Goal: Information Seeking & Learning: Learn about a topic

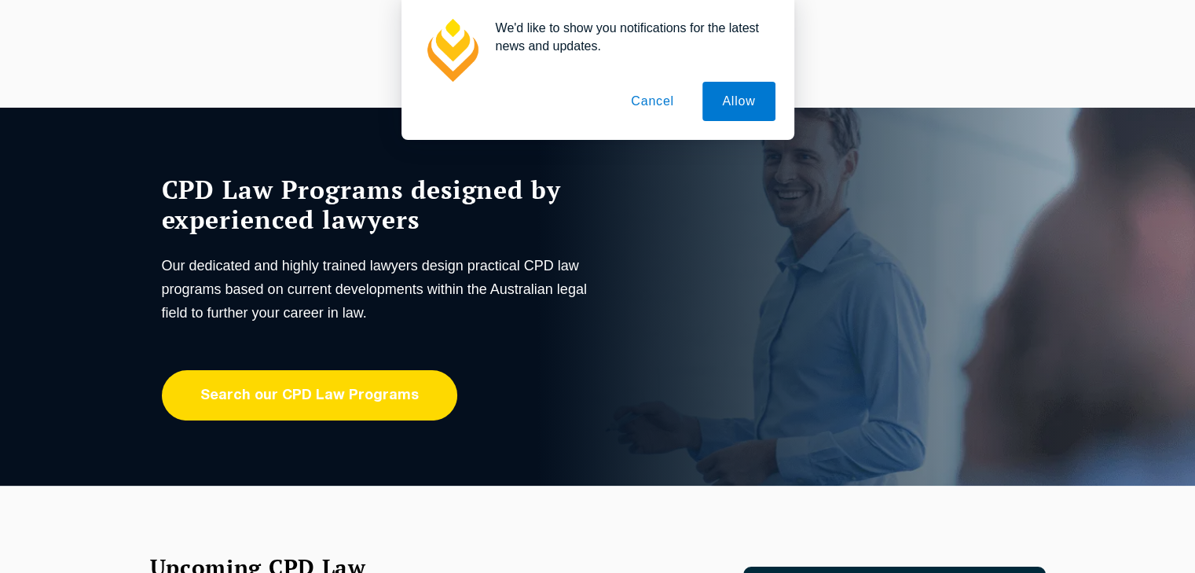
click at [326, 393] on link "Search our CPD Law Programs" at bounding box center [309, 395] width 295 height 50
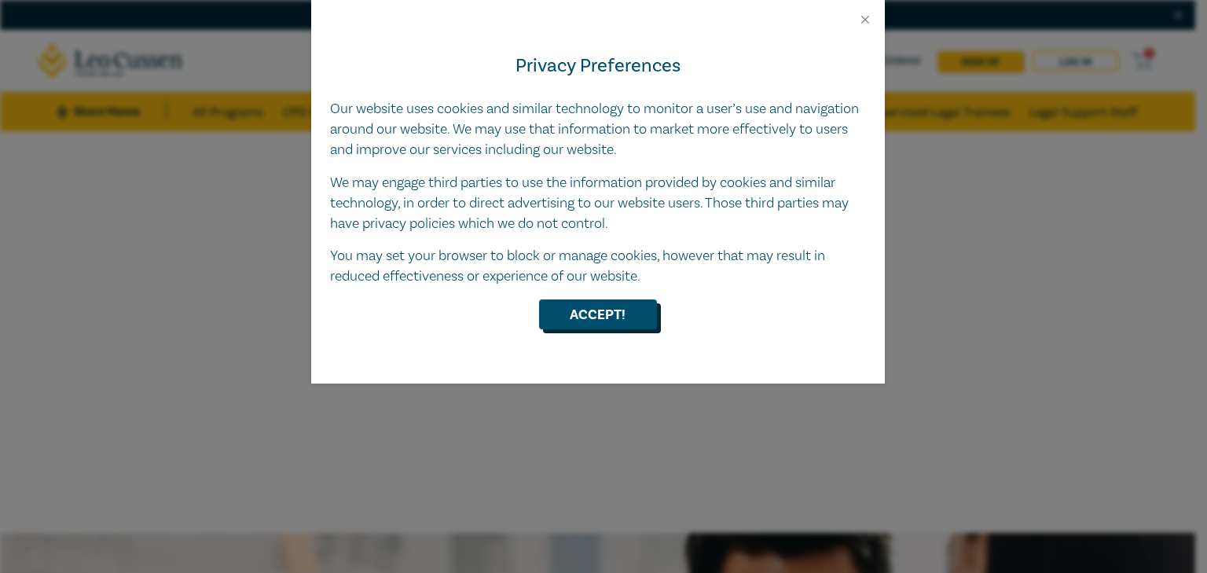
click at [579, 325] on button "Accept!" at bounding box center [598, 314] width 118 height 30
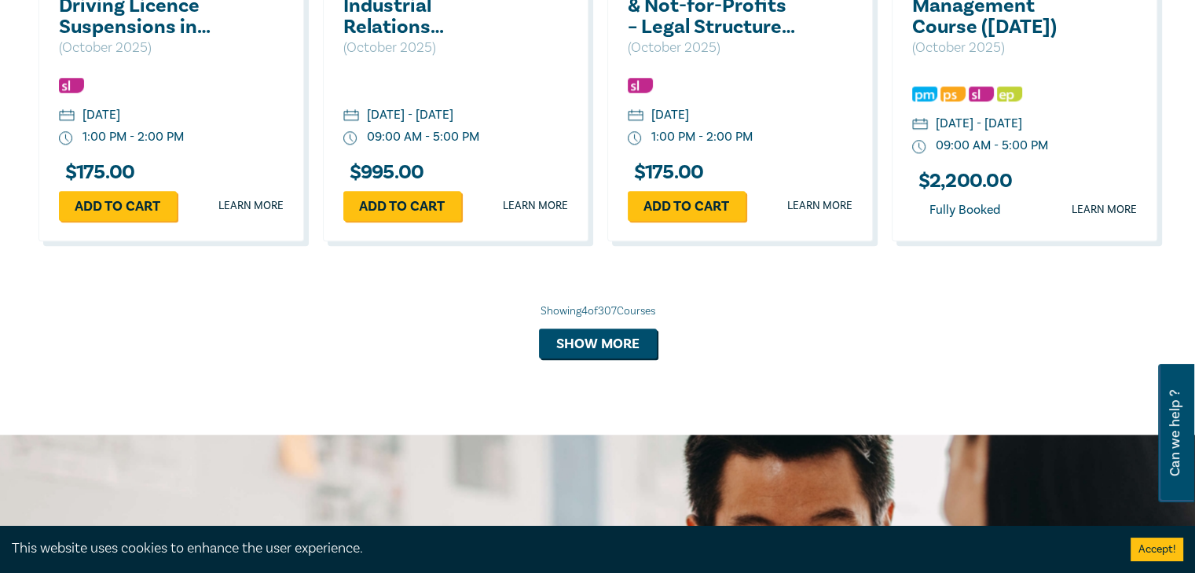
scroll to position [1553, 0]
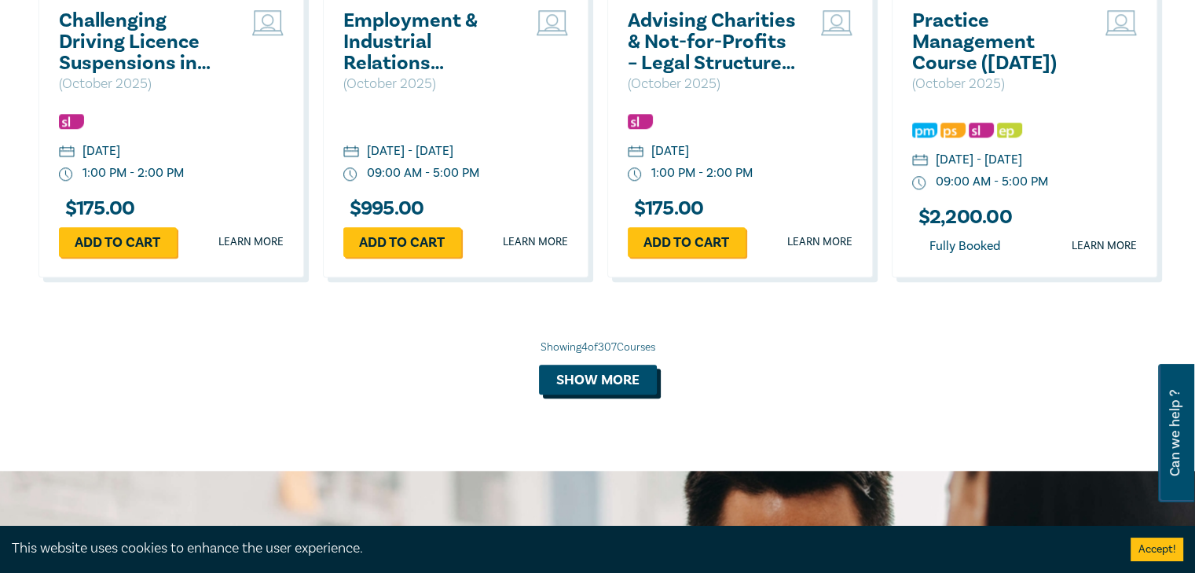
click at [587, 389] on button "Show more" at bounding box center [598, 380] width 118 height 30
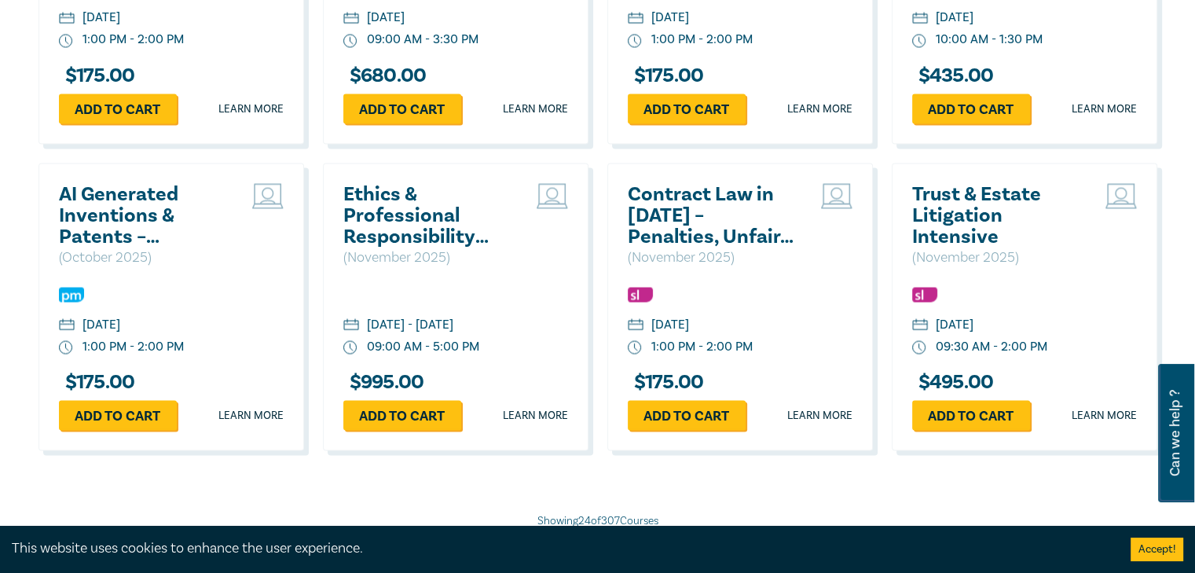
scroll to position [3046, 0]
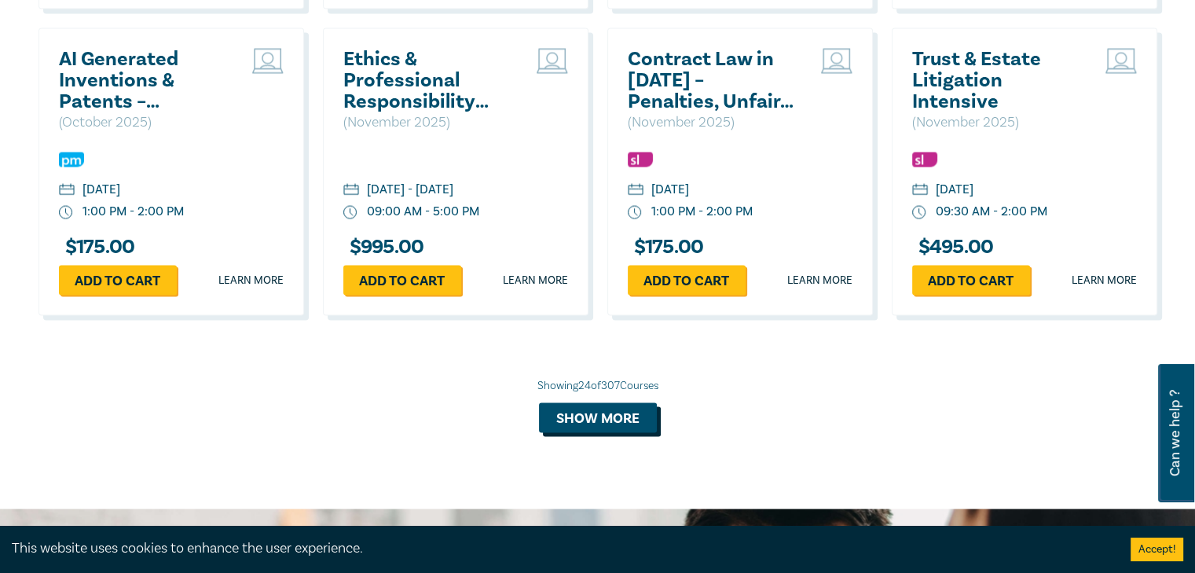
click at [600, 424] on button "Show more" at bounding box center [598, 418] width 118 height 30
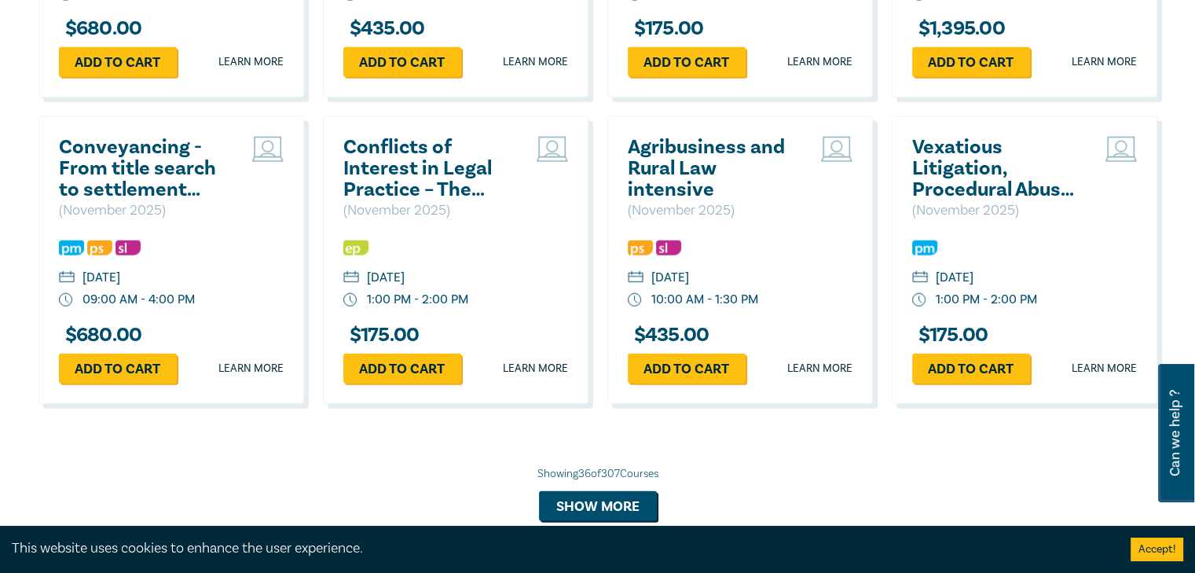
scroll to position [4146, 0]
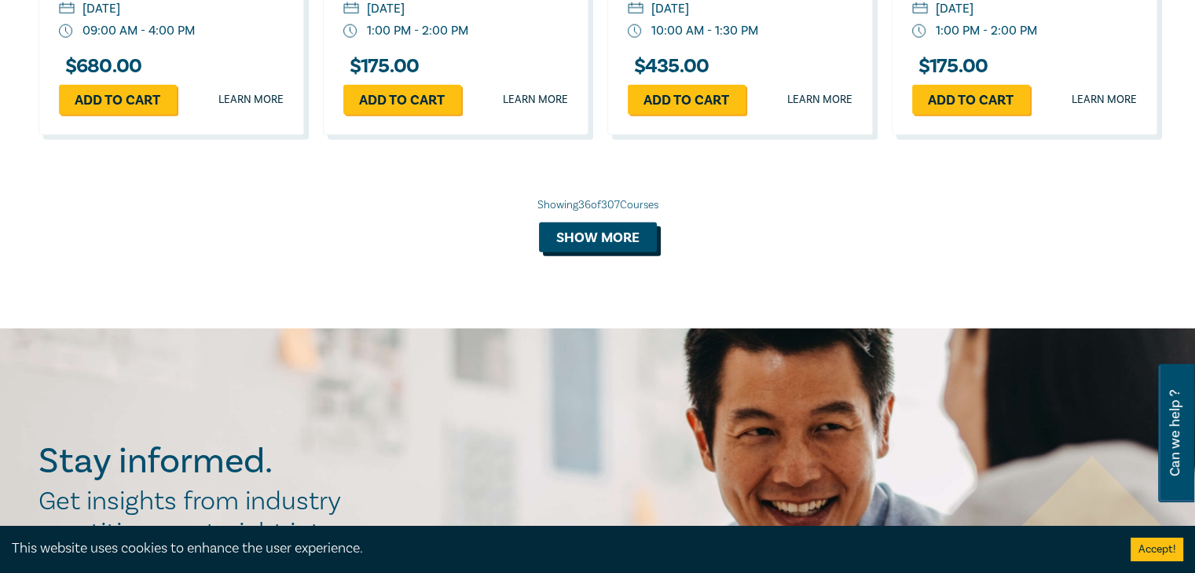
click at [633, 252] on button "Show more" at bounding box center [598, 237] width 118 height 30
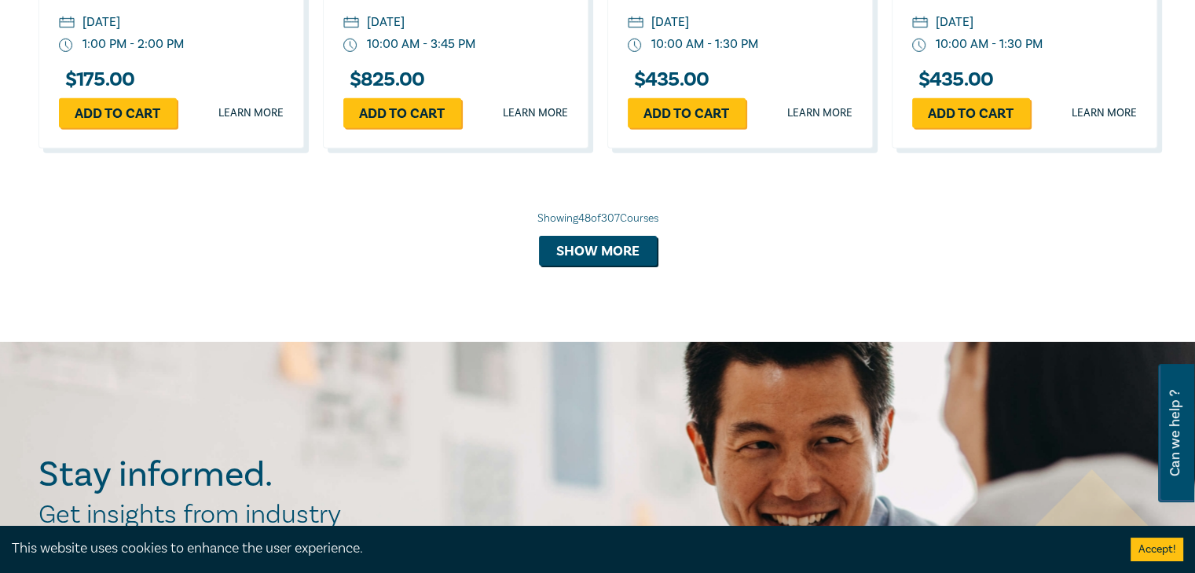
scroll to position [5089, 0]
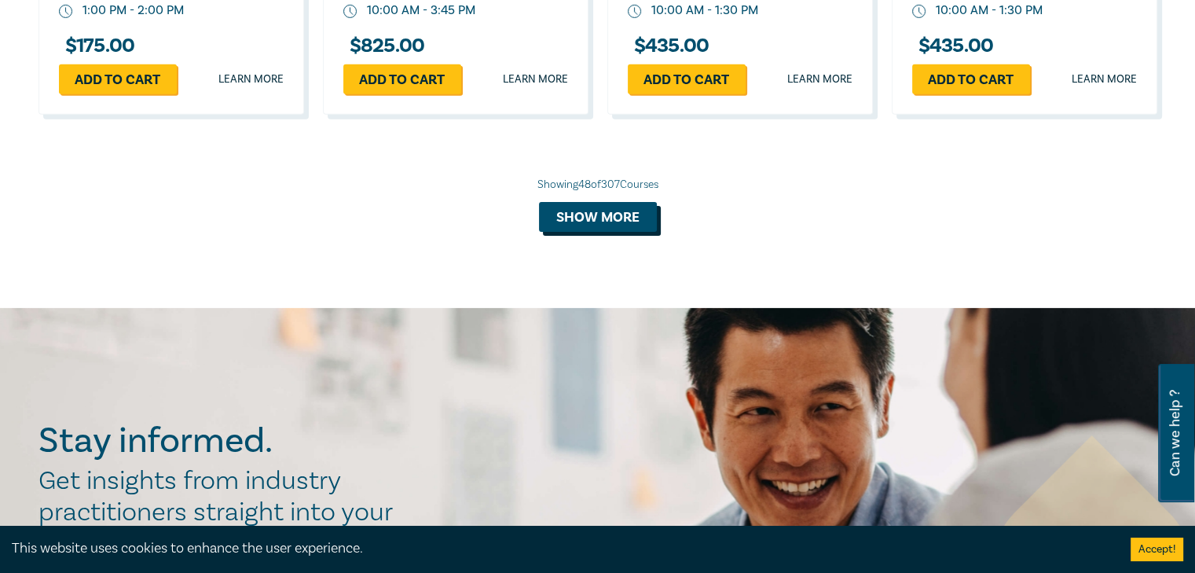
click at [614, 232] on button "Show more" at bounding box center [598, 217] width 118 height 30
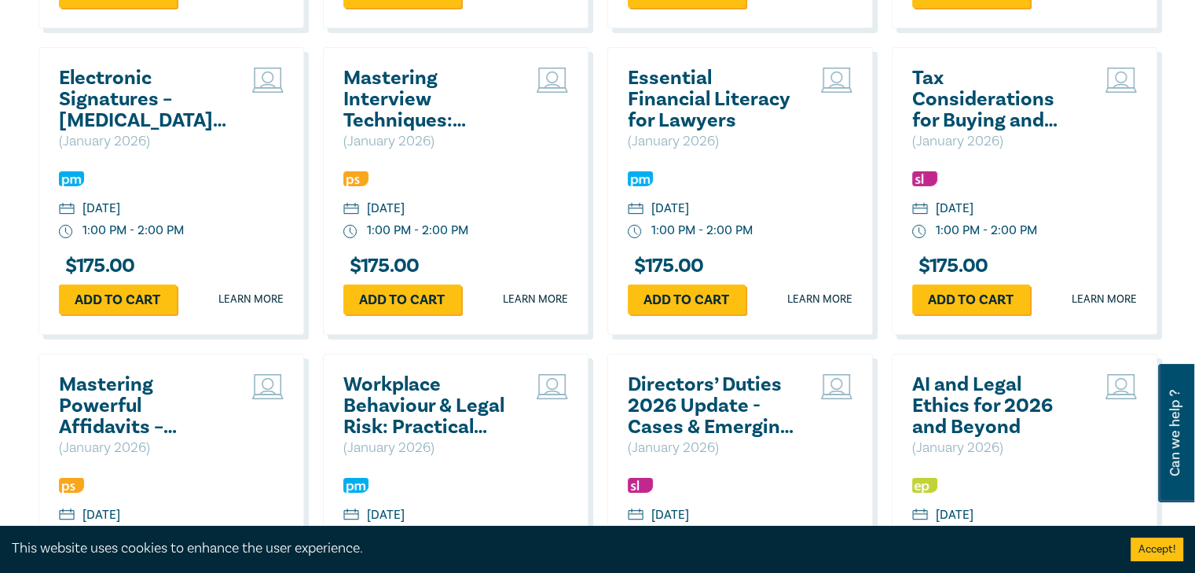
scroll to position [5639, 0]
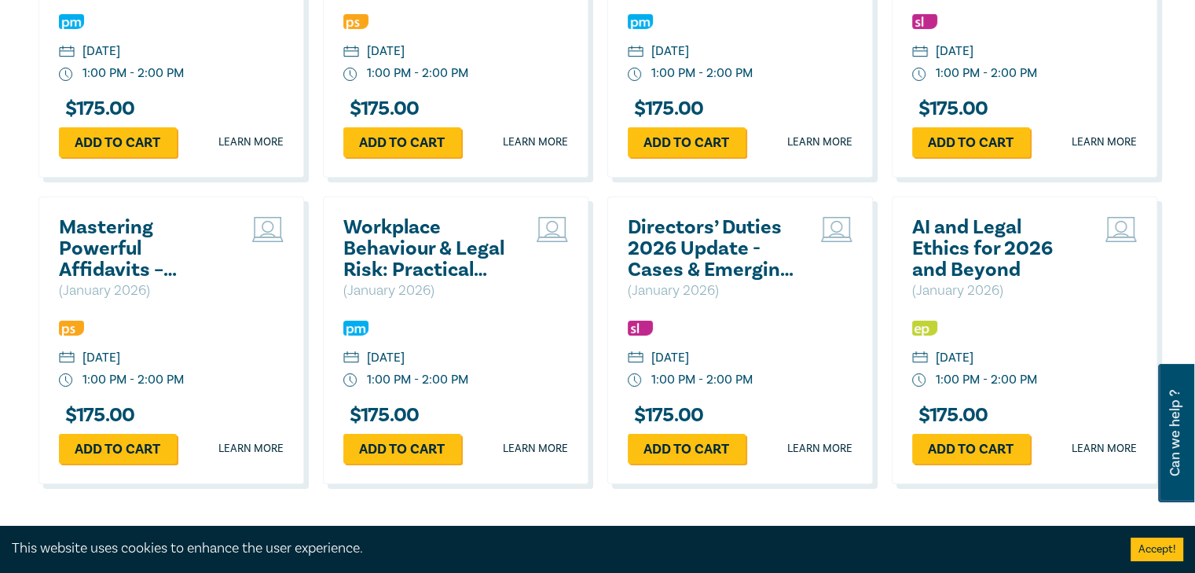
drag, startPoint x: 423, startPoint y: 290, endPoint x: 433, endPoint y: 299, distance: 13.9
click at [433, 281] on h2 "Workplace Behaviour & Legal Risk: Practical Guidance for 2026" at bounding box center [427, 249] width 169 height 64
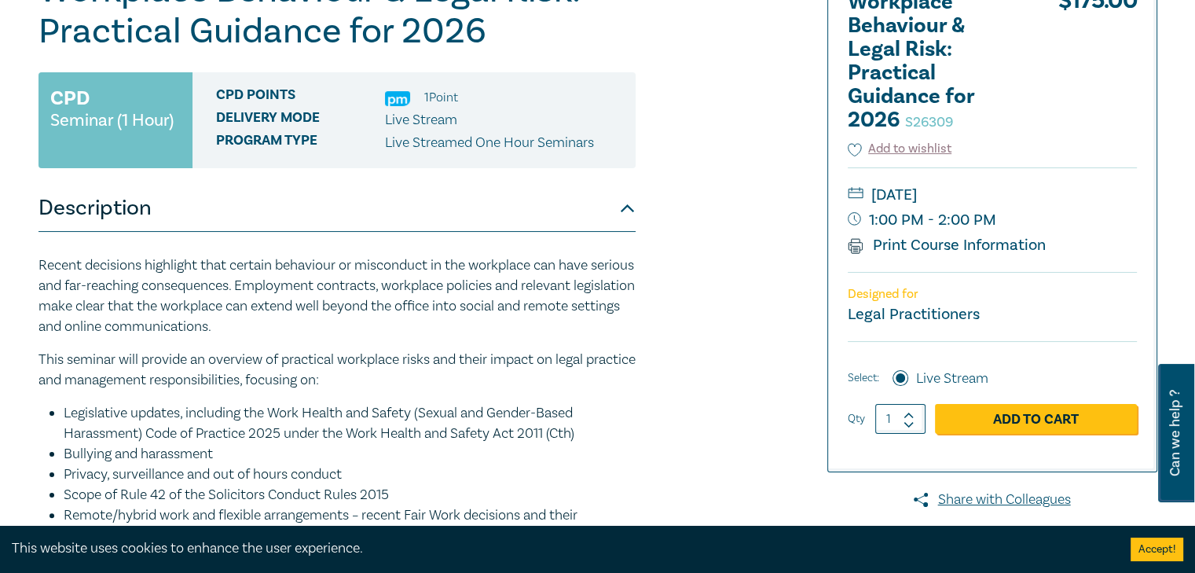
scroll to position [314, 0]
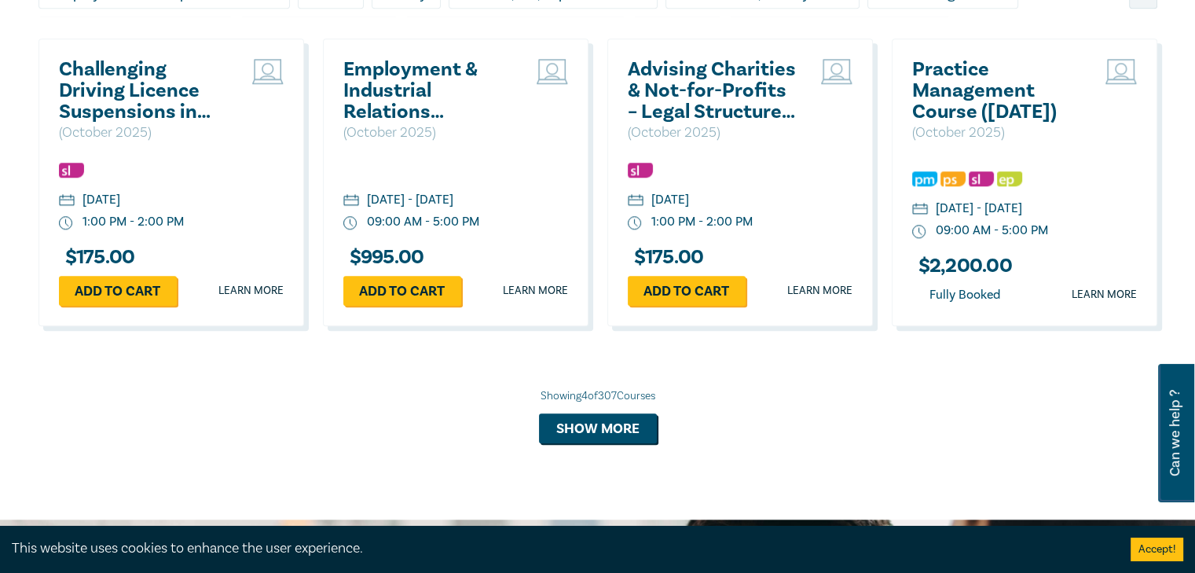
scroll to position [1498, 0]
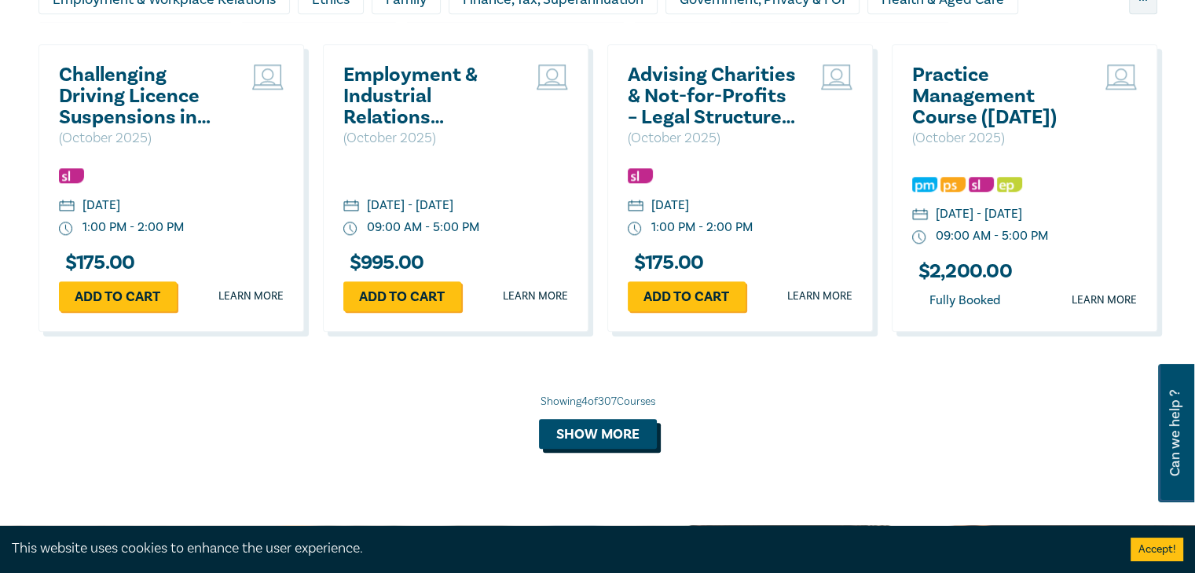
click at [556, 432] on button "Show more" at bounding box center [598, 434] width 118 height 30
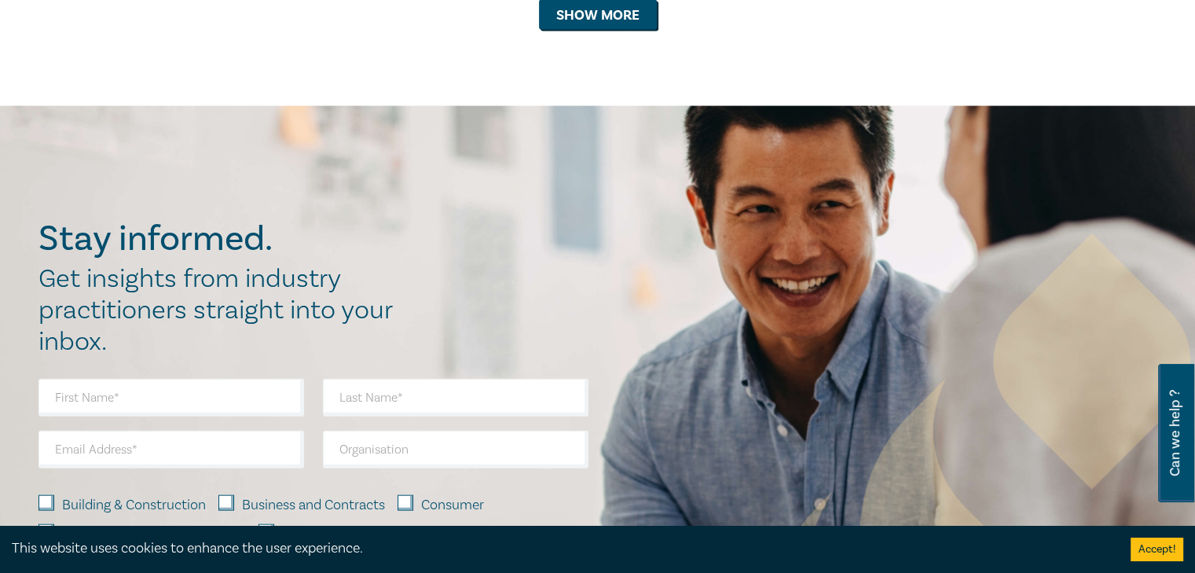
scroll to position [3425, 0]
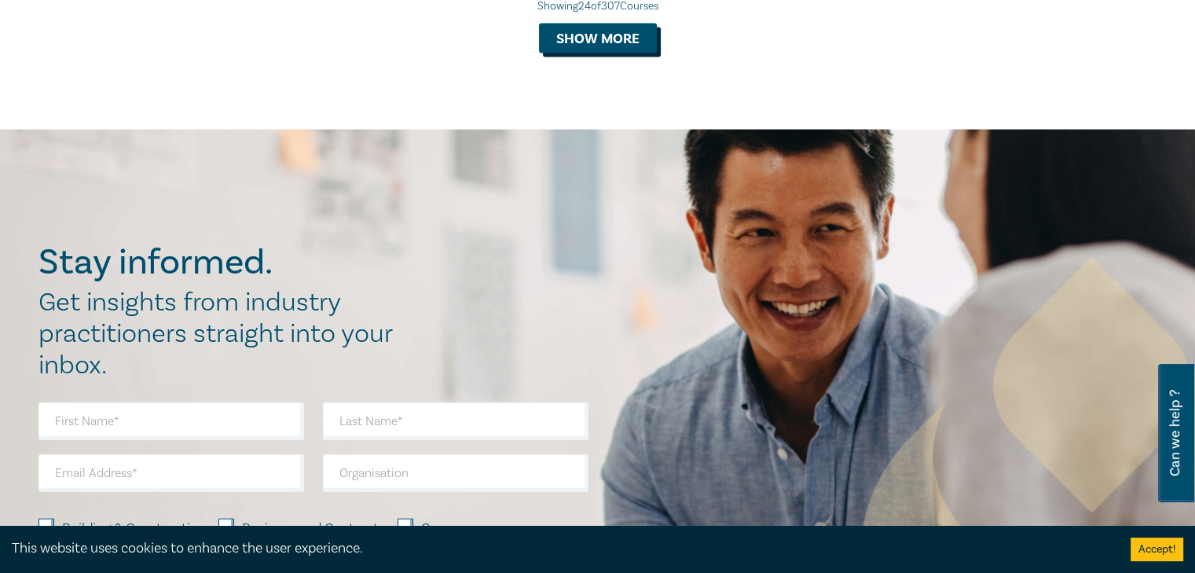
click at [602, 53] on button "Show more" at bounding box center [598, 39] width 118 height 30
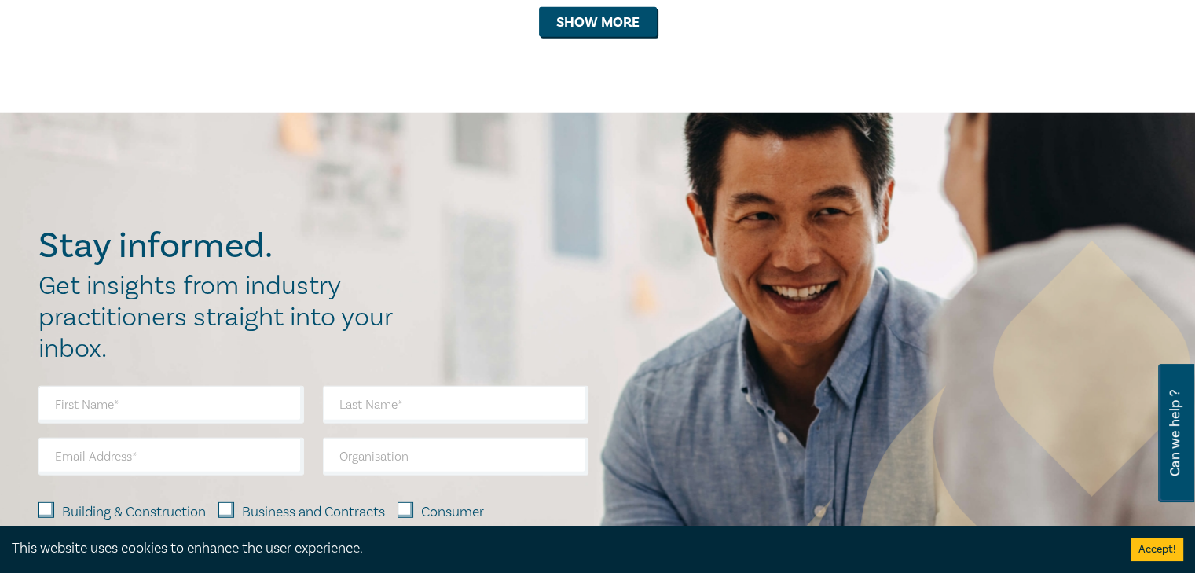
click at [590, 37] on button "Show more" at bounding box center [598, 22] width 118 height 30
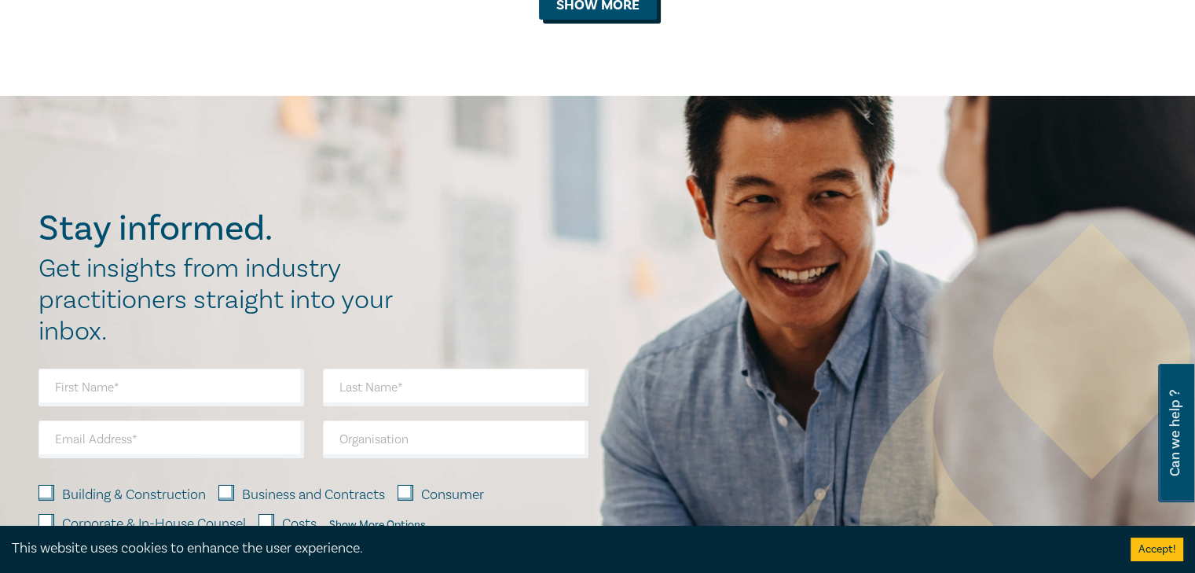
click at [590, 20] on button "Show more" at bounding box center [598, 5] width 118 height 30
click at [650, 20] on button "Show more" at bounding box center [598, 6] width 118 height 30
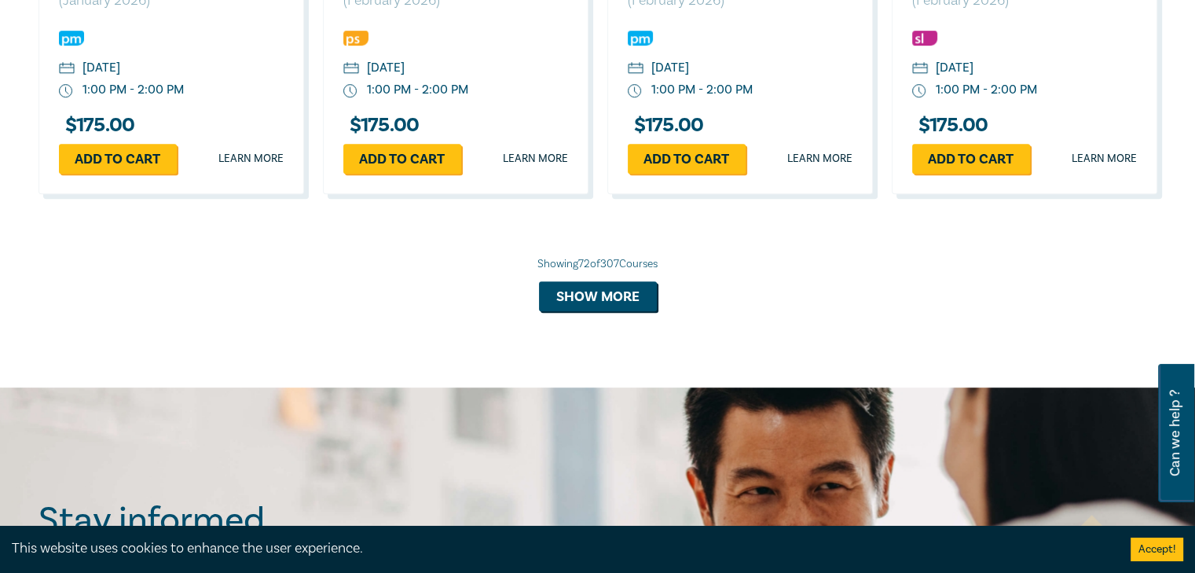
scroll to position [6909, 0]
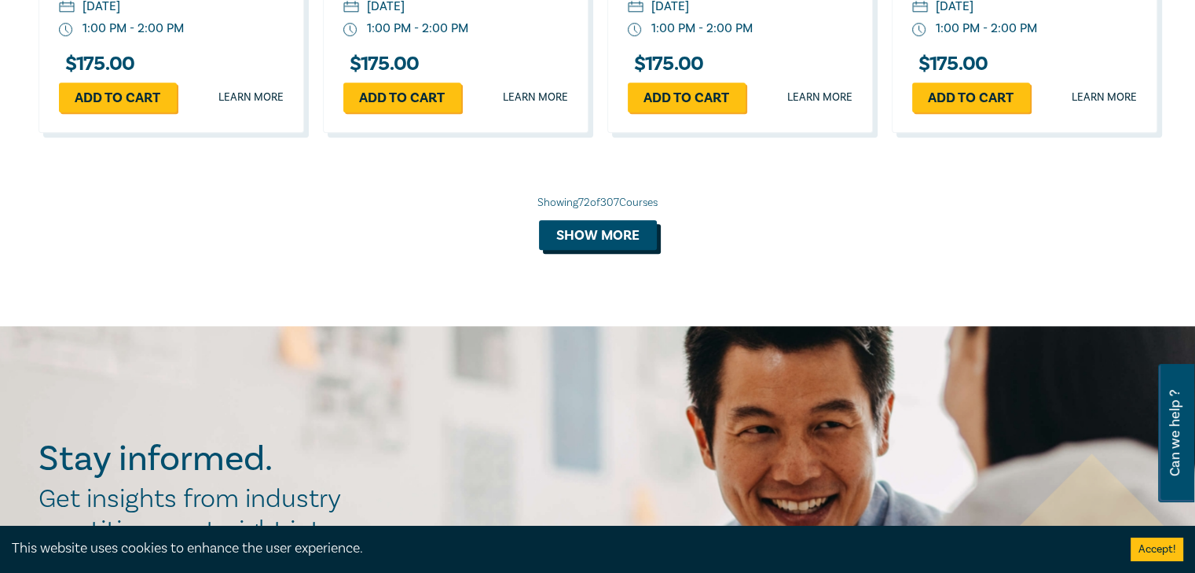
click at [595, 250] on button "Show more" at bounding box center [598, 235] width 118 height 30
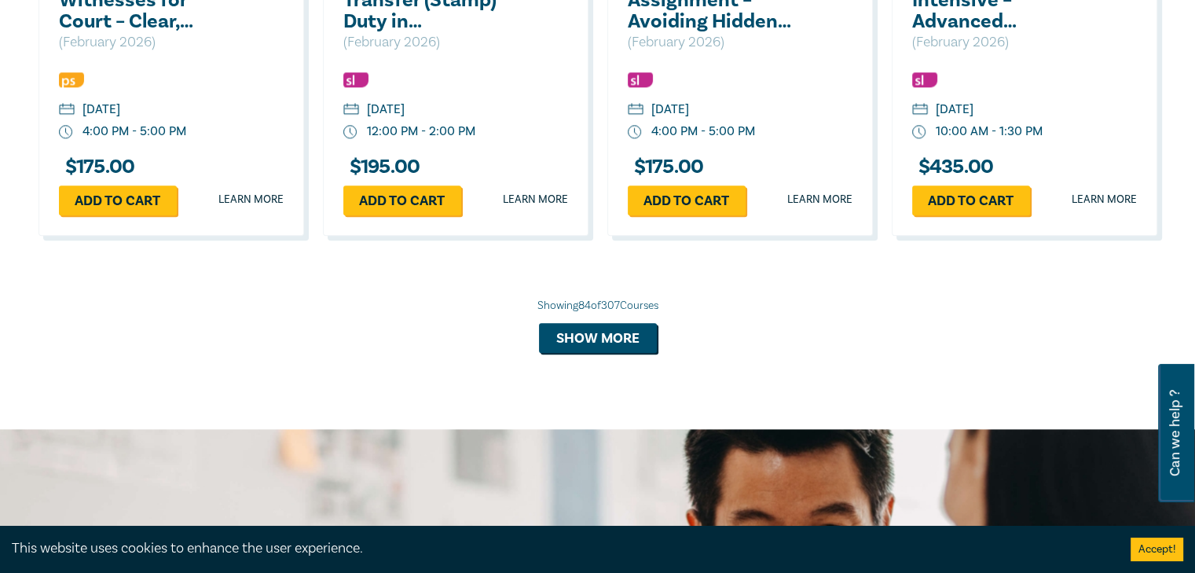
scroll to position [7773, 0]
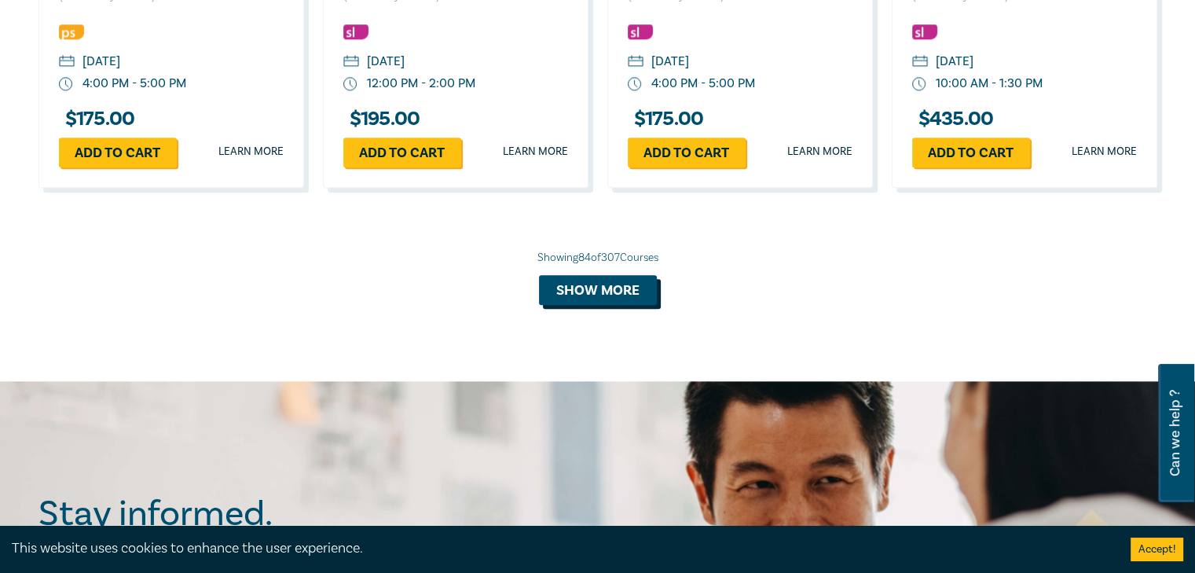
click at [589, 305] on button "Show more" at bounding box center [598, 290] width 118 height 30
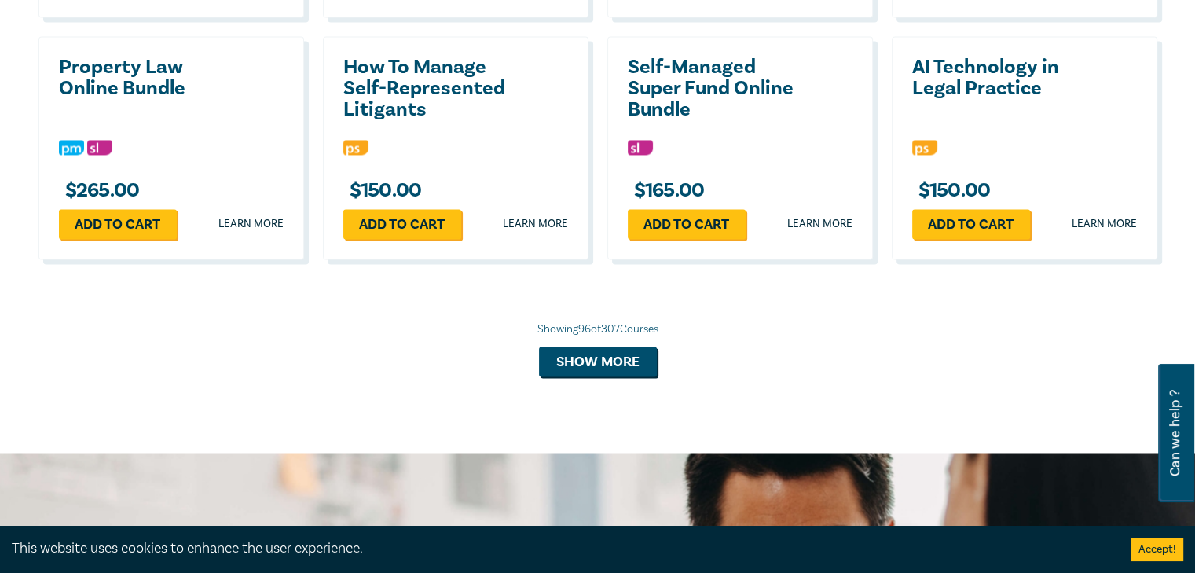
scroll to position [8559, 0]
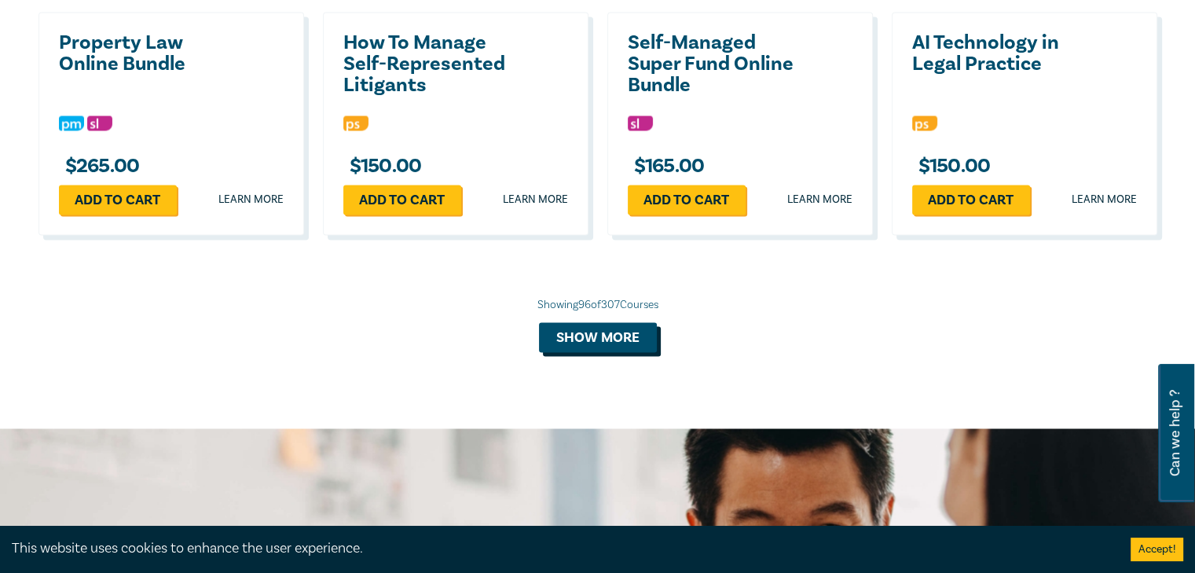
click at [599, 352] on button "Show more" at bounding box center [598, 337] width 118 height 30
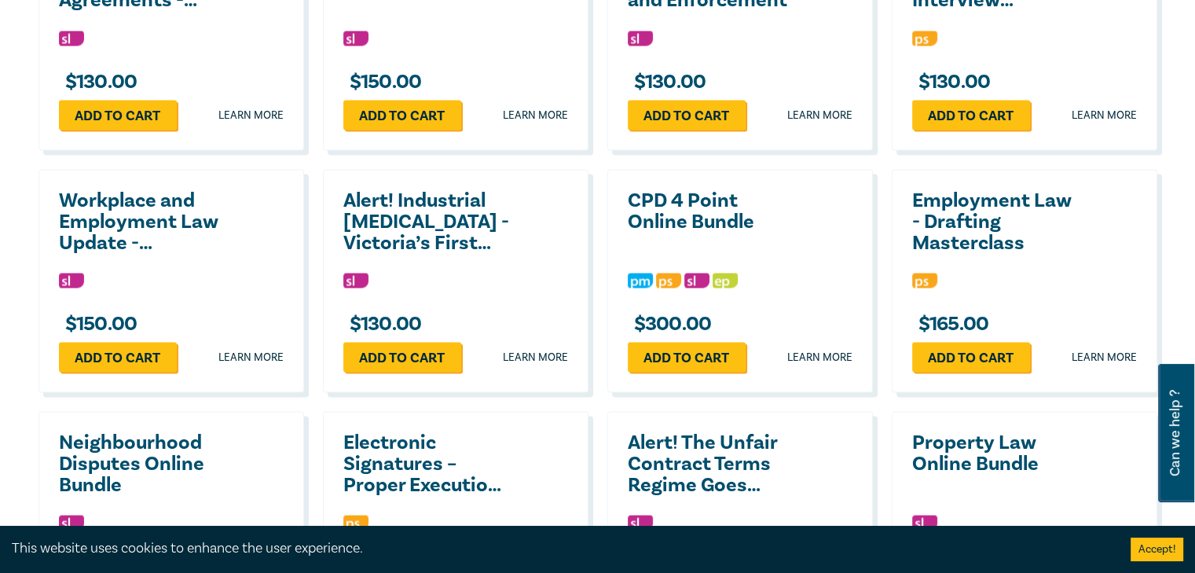
scroll to position [8873, 0]
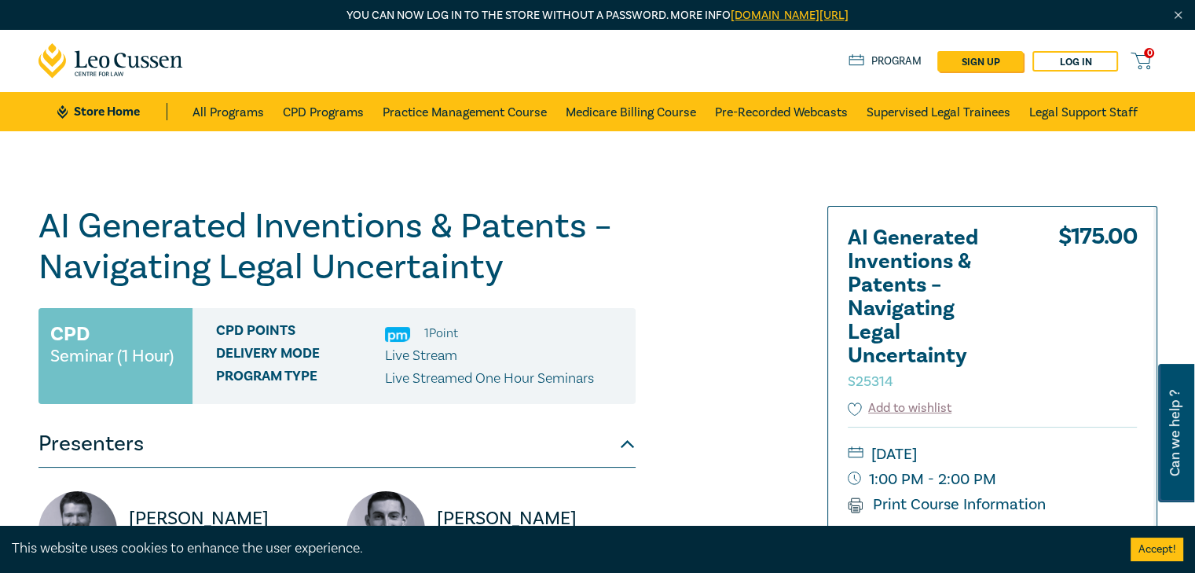
click at [475, 266] on h1 "AI Generated Inventions & Patents – Navigating Legal Uncertainty S25314" at bounding box center [337, 247] width 597 height 82
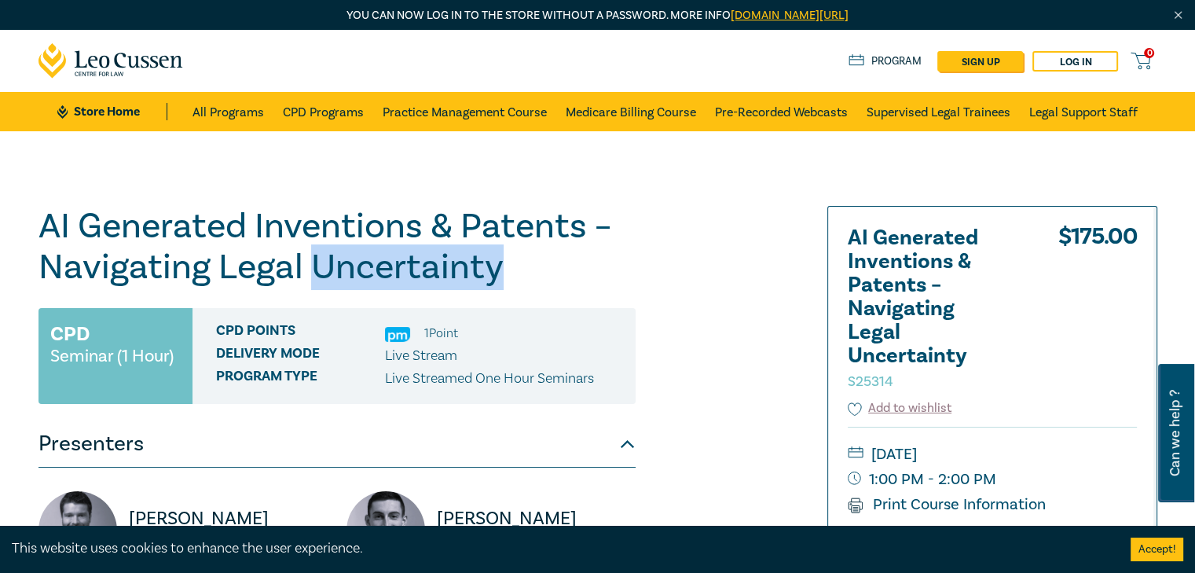
click at [475, 266] on h1 "AI Generated Inventions & Patents – Navigating Legal Uncertainty S25314" at bounding box center [337, 247] width 597 height 82
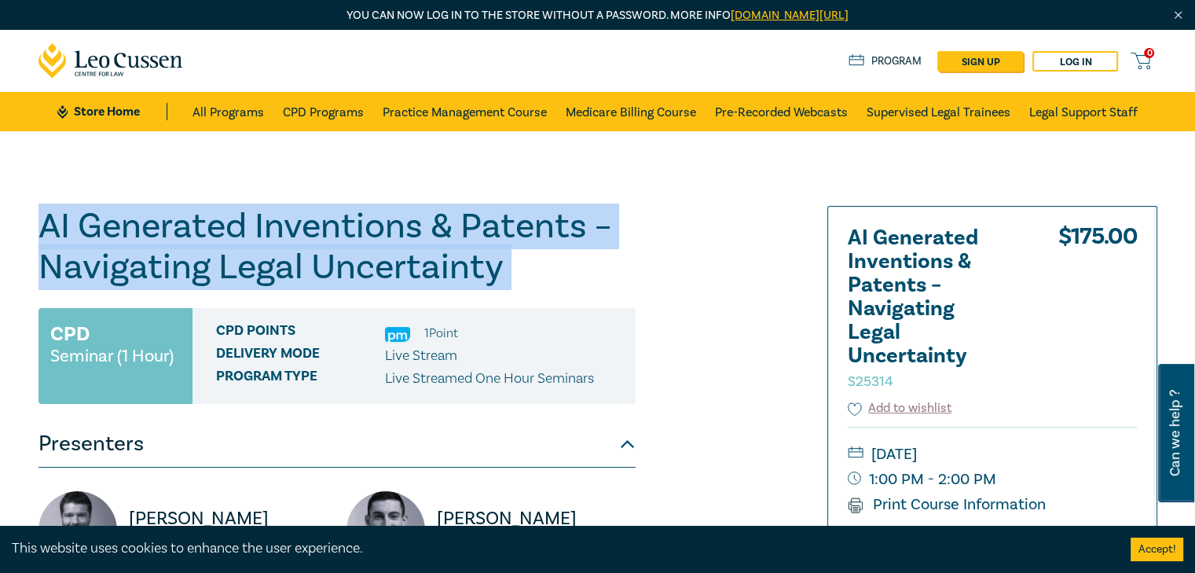
click at [475, 266] on h1 "AI Generated Inventions & Patents – Navigating Legal Uncertainty S25314" at bounding box center [337, 247] width 597 height 82
copy h1 "AI Generated Inventions & Patents – Navigating Legal Uncertainty S25314"
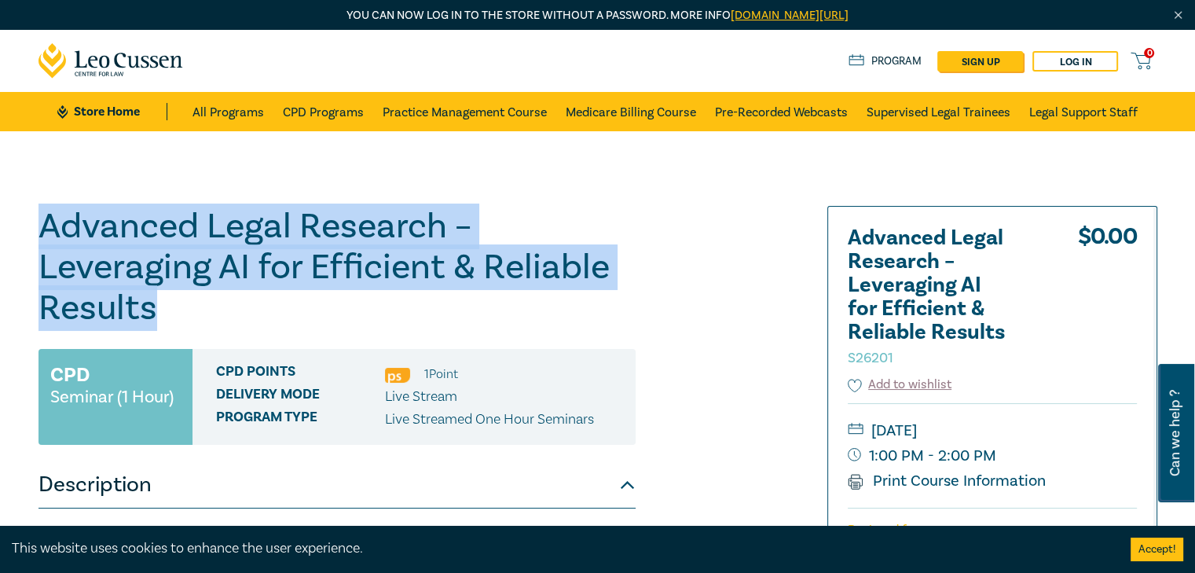
drag, startPoint x: 163, startPoint y: 312, endPoint x: 42, endPoint y: 242, distance: 140.4
click at [42, 242] on h1 "Advanced Legal Research – Leveraging AI for Efficient & Reliable Results S26201" at bounding box center [337, 267] width 597 height 123
copy h1 "Advanced Legal Research – Leveraging AI for Efficient & Reliable Results"
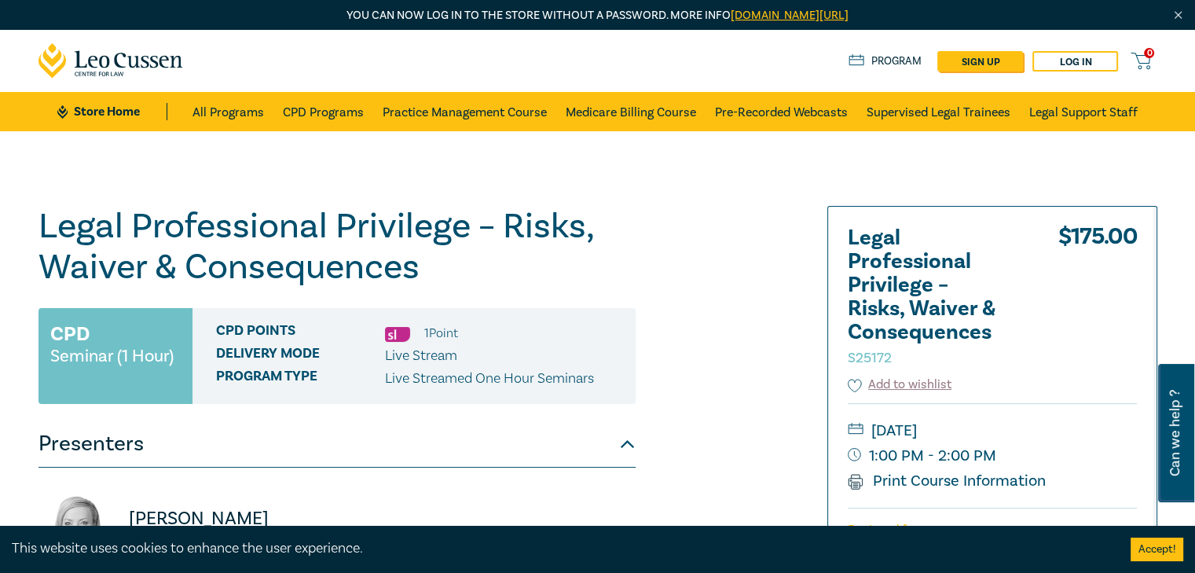
click at [367, 229] on h1 "Legal Professional Privilege – Risks, Waiver & Consequences S25172" at bounding box center [337, 247] width 597 height 82
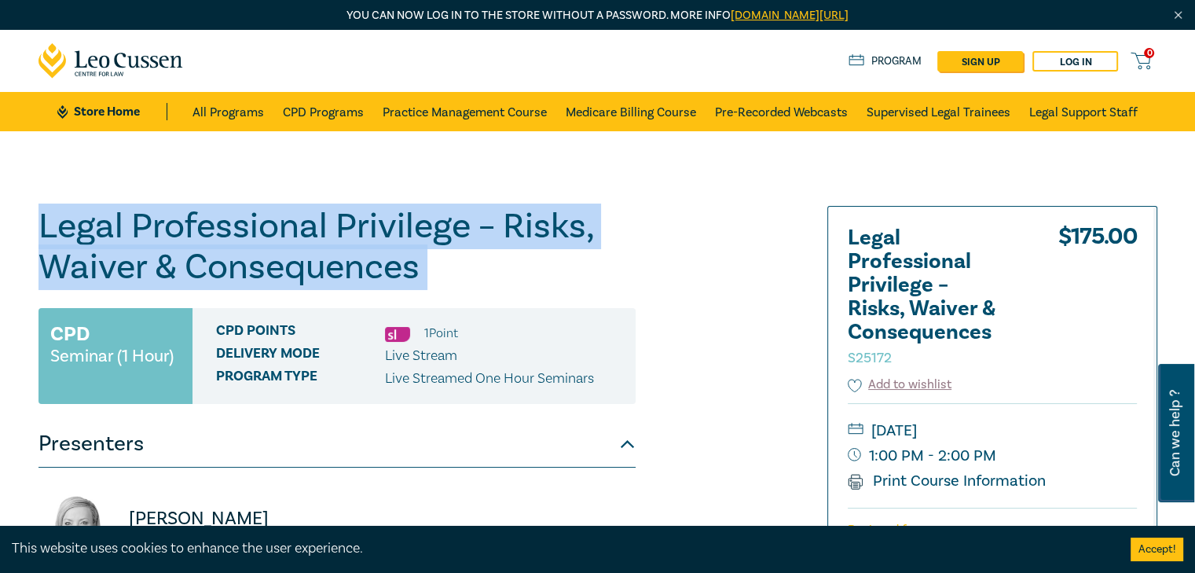
click at [367, 229] on h1 "Legal Professional Privilege – Risks, Waiver & Consequences S25172" at bounding box center [337, 247] width 597 height 82
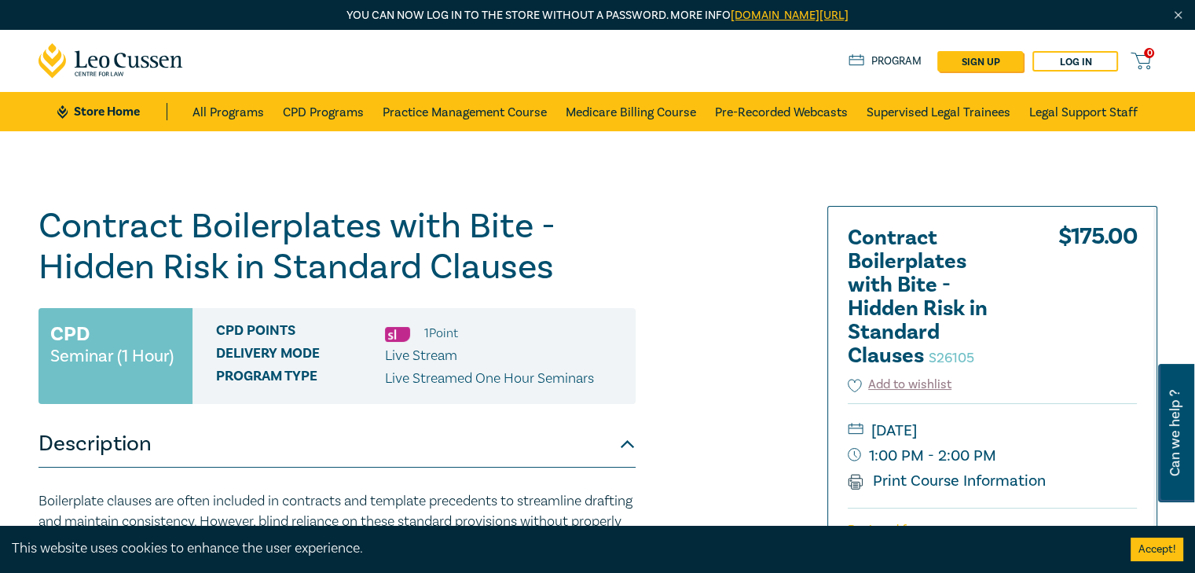
click at [463, 255] on h1 "Contract Boilerplates with Bite - Hidden Risk in Standard Clauses S26105" at bounding box center [337, 247] width 597 height 82
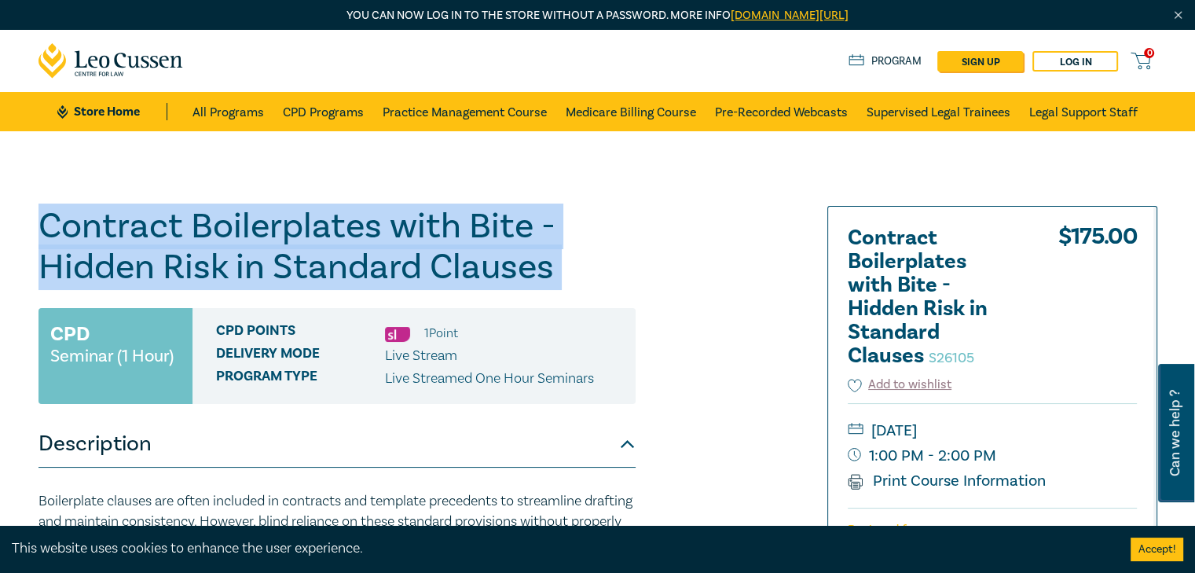
click at [463, 255] on h1 "Contract Boilerplates with Bite - Hidden Risk in Standard Clauses S26105" at bounding box center [337, 247] width 597 height 82
copy h1 "Contract Boilerplates with Bite - Hidden Risk in Standard Clauses S26105"
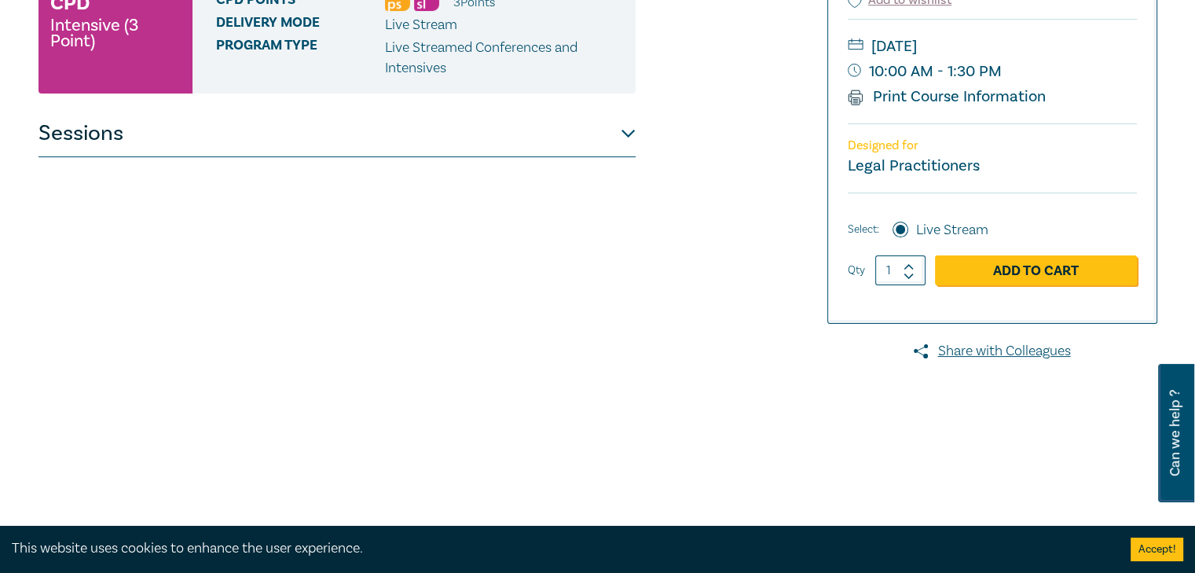
scroll to position [268, 0]
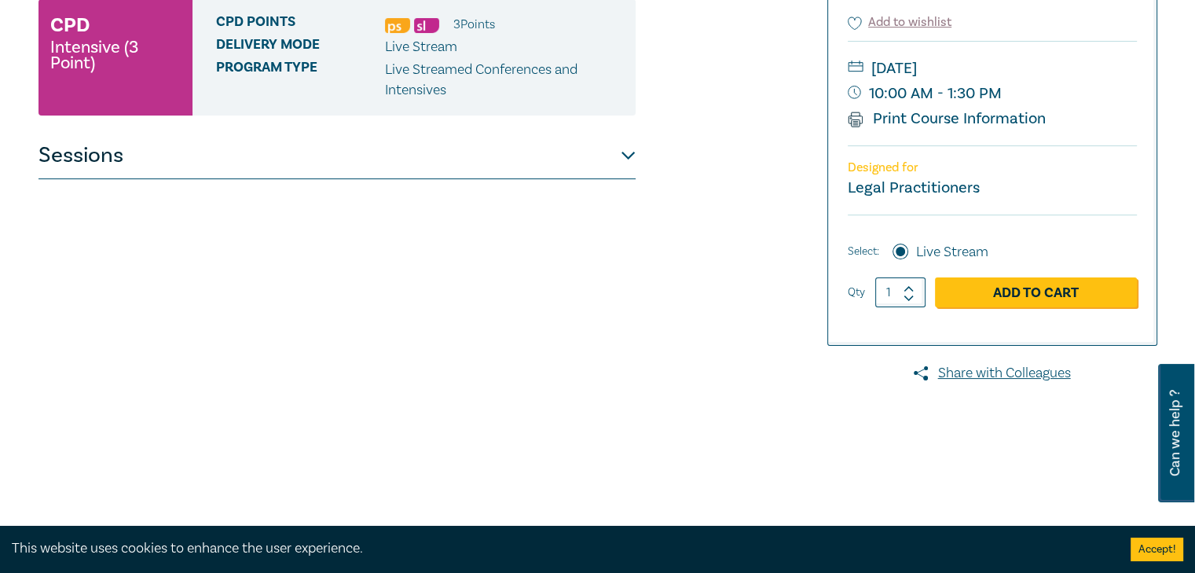
click at [629, 157] on button "Sessions" at bounding box center [337, 155] width 597 height 47
